Goal: Task Accomplishment & Management: Complete application form

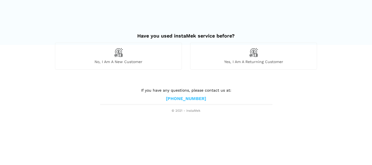
click at [140, 57] on div "No, I am a new customer" at bounding box center [118, 56] width 127 height 27
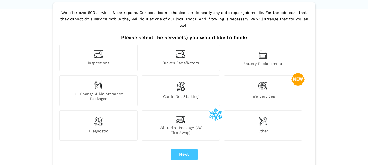
scroll to position [36, 0]
click at [99, 116] on img at bounding box center [98, 121] width 9 height 11
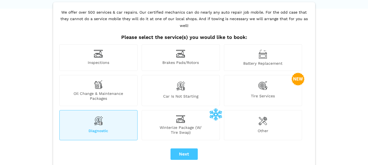
scroll to position [73, 0]
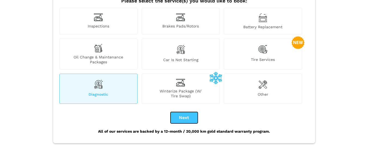
click at [186, 112] on button "Next" at bounding box center [184, 117] width 27 height 11
checkbox input "true"
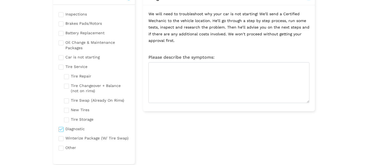
scroll to position [0, 0]
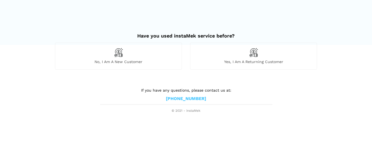
click at [154, 67] on div "No, I am a new customer" at bounding box center [118, 56] width 127 height 27
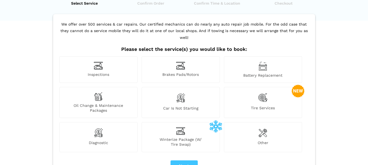
scroll to position [36, 0]
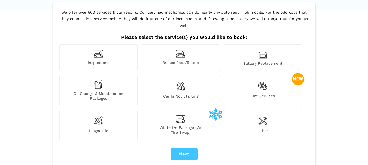
click at [113, 117] on div "Diagnostic" at bounding box center [98, 125] width 78 height 30
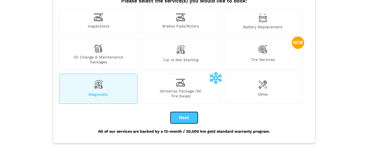
click at [185, 112] on button "Next" at bounding box center [184, 117] width 27 height 11
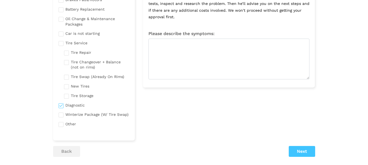
checkbox input "true"
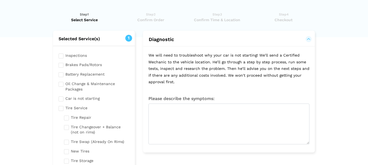
scroll to position [0, 0]
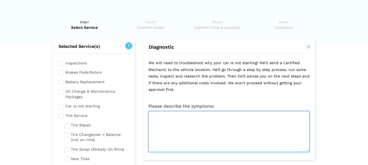
click at [207, 128] on textarea at bounding box center [229, 131] width 161 height 41
paste textarea ", how much would it cost for someone to have a look at my car? The battery ligh…"
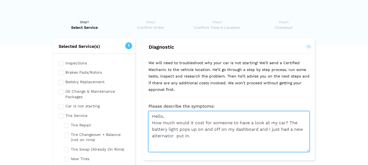
click at [206, 138] on textarea "Hello, How much would it cost for someone to have a look at my car? The battery…" at bounding box center [229, 131] width 161 height 41
click at [202, 137] on textarea "Hello, How much would it cost for someone to have a look at my car? The battery…" at bounding box center [229, 131] width 161 height 41
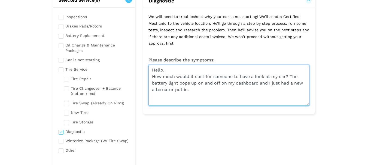
scroll to position [36, 0]
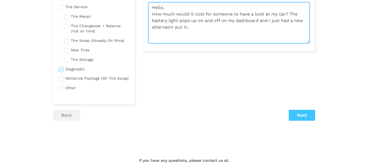
type textarea "Hello, How much would it cost for someone to have a look at my car? The battery…"
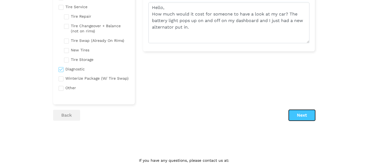
click at [307, 117] on button "Next" at bounding box center [302, 115] width 26 height 11
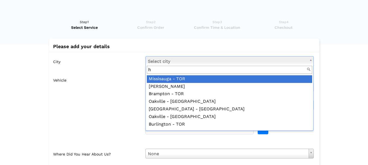
scroll to position [0, 0]
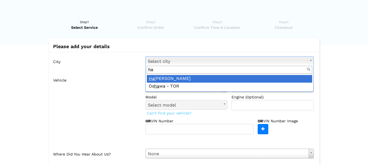
type input "h"
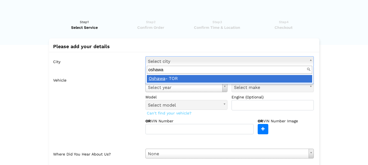
type input "oshawa"
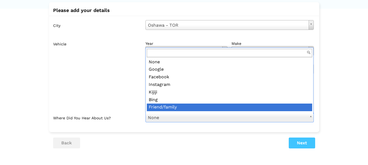
scroll to position [6, 0]
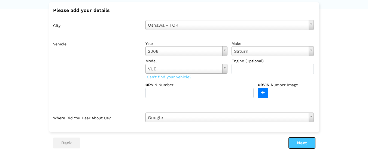
click at [301, 140] on button "Next" at bounding box center [302, 143] width 26 height 11
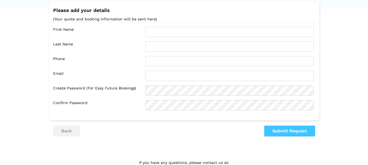
scroll to position [0, 0]
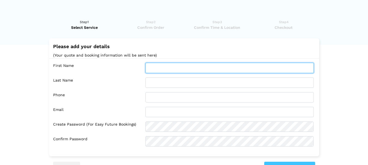
drag, startPoint x: 161, startPoint y: 70, endPoint x: 175, endPoint y: 71, distance: 14.2
click at [161, 70] on input "text" at bounding box center [230, 68] width 168 height 10
type input "Deborah"
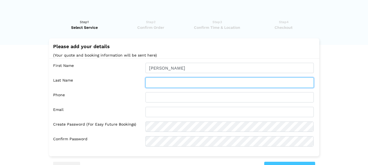
type input "Brunt"
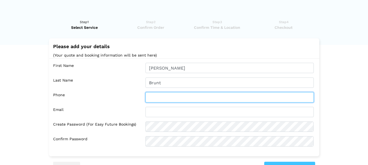
click at [164, 99] on input "text" at bounding box center [230, 97] width 168 height 10
type input "905 809 6112"
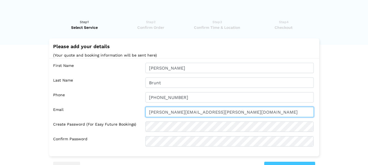
type input "deborah.brunt@live.com"
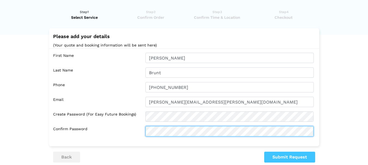
scroll to position [36, 0]
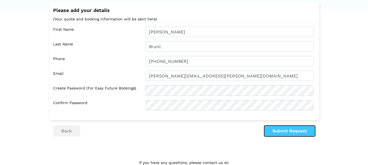
click at [270, 129] on button "Submit Request" at bounding box center [289, 131] width 51 height 11
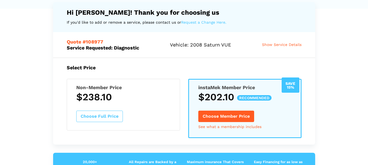
click at [283, 45] on span "Show Service Details" at bounding box center [282, 45] width 40 height 4
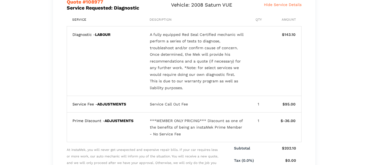
scroll to position [0, 0]
